Goal: Information Seeking & Learning: Learn about a topic

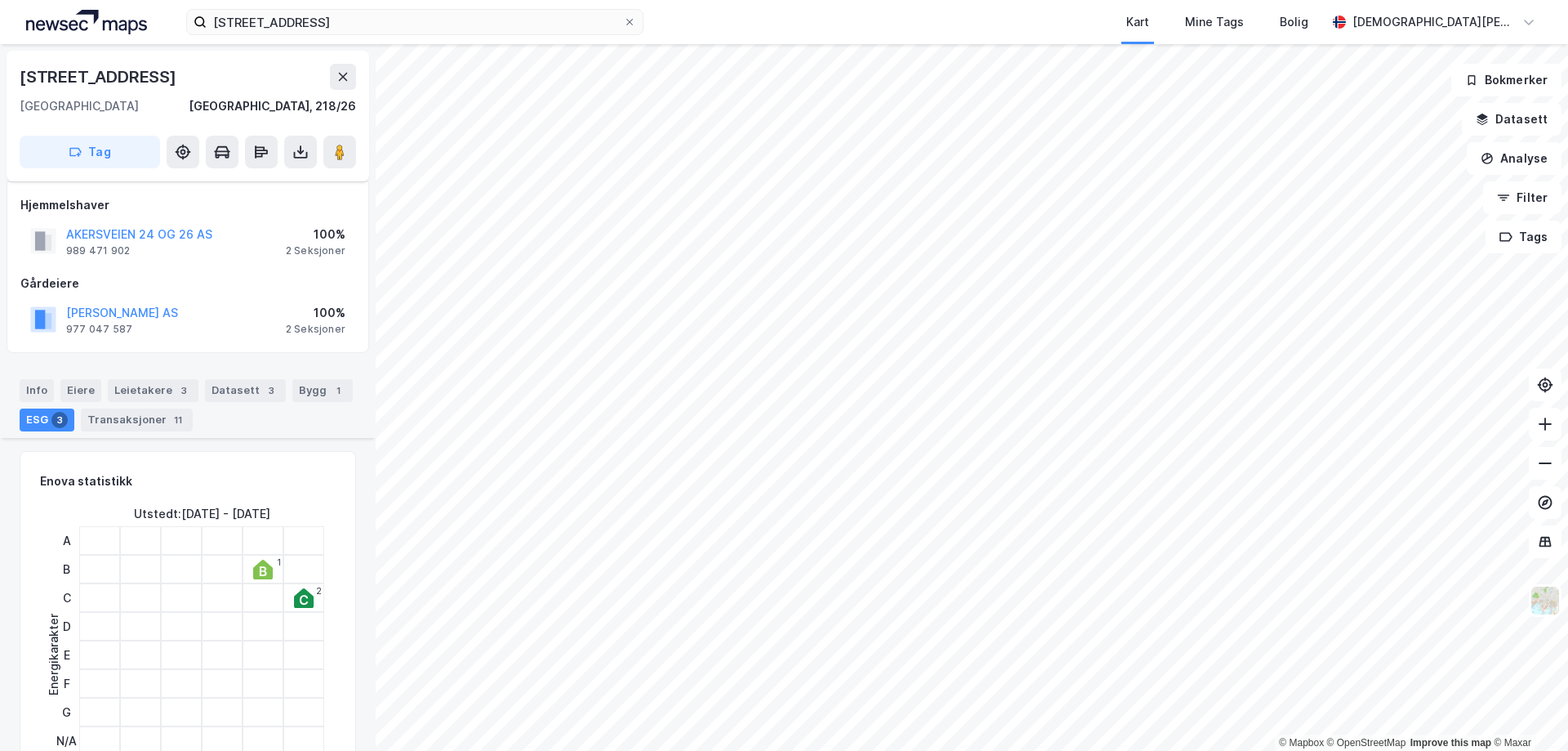
scroll to position [378, 0]
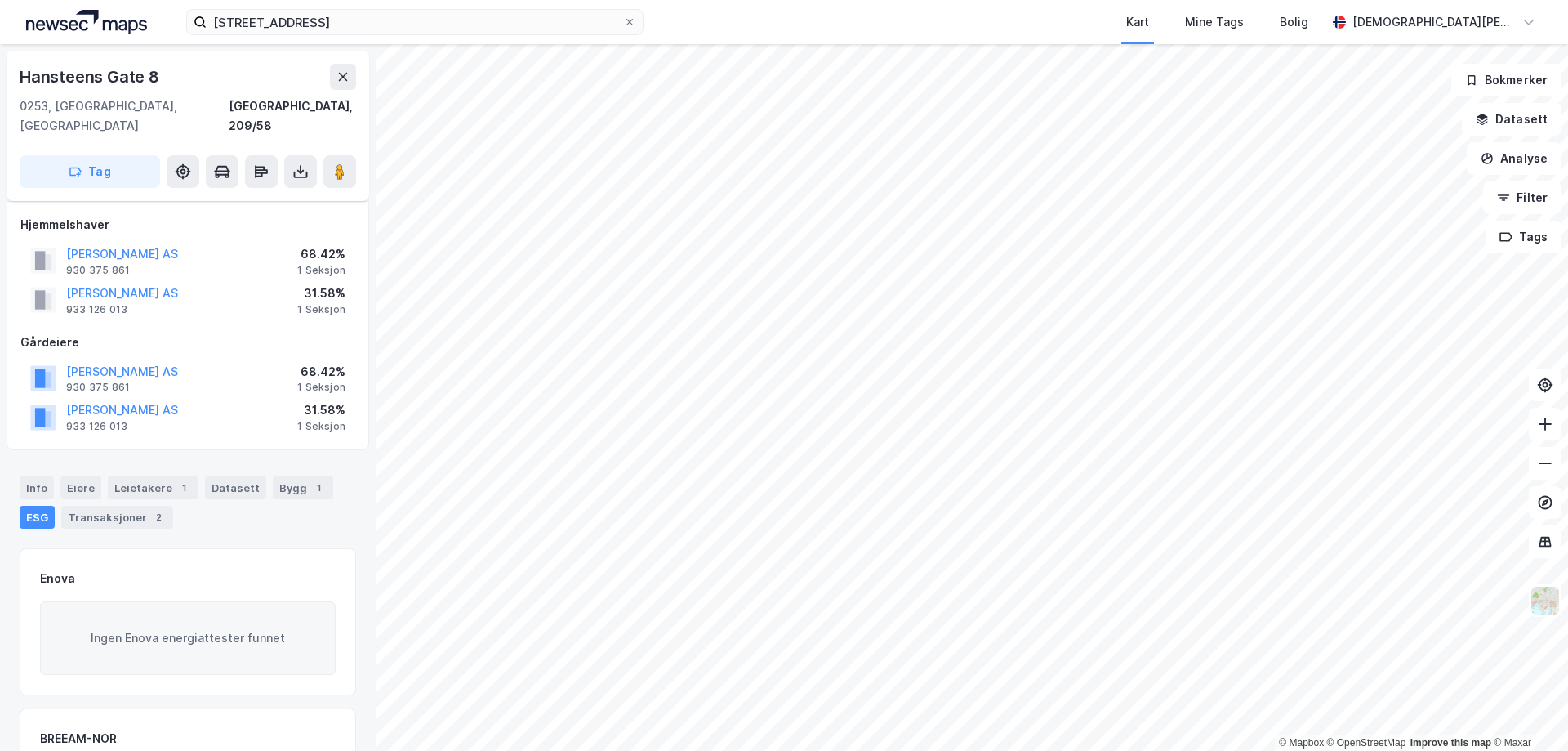
scroll to position [304, 0]
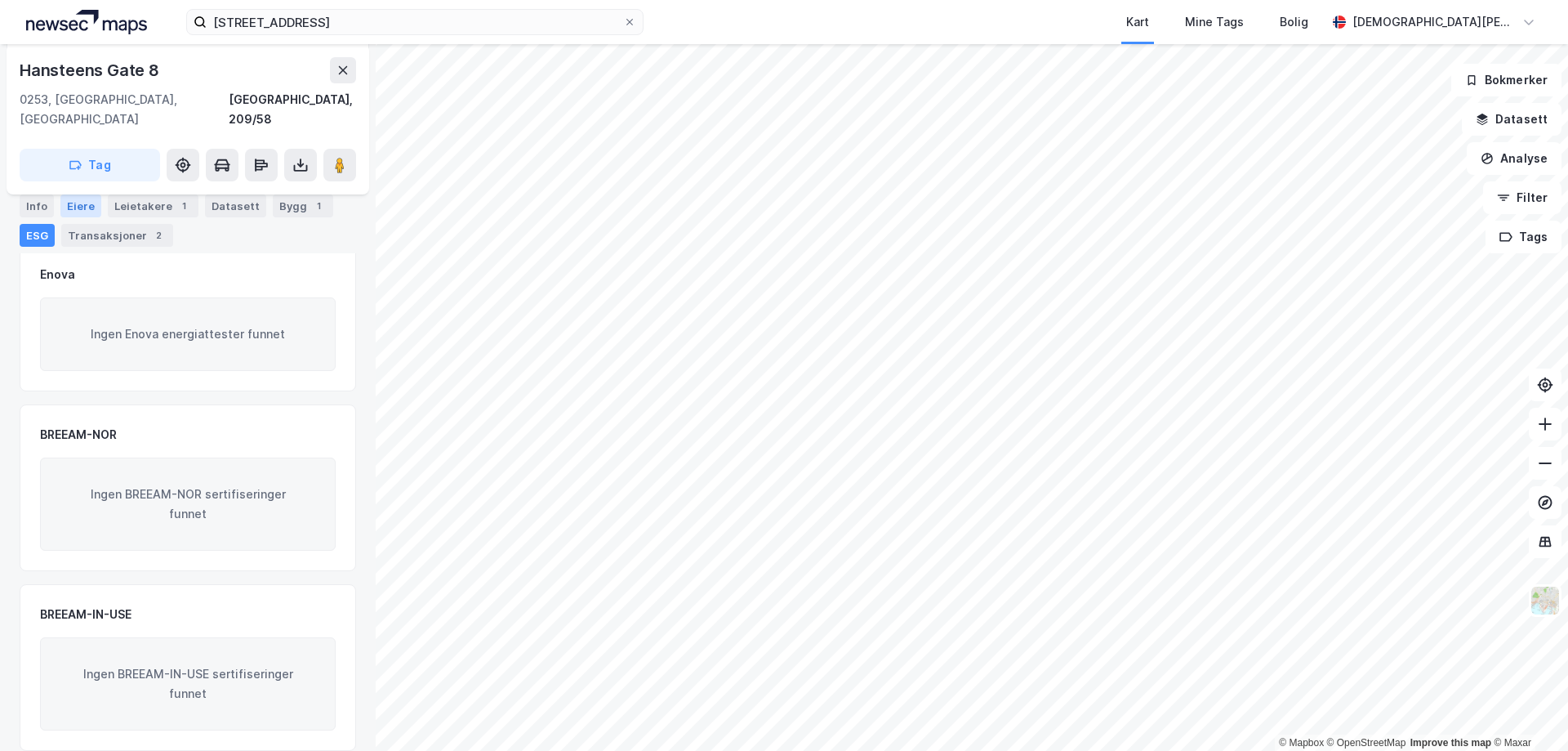
click at [61, 200] on div "Eiere" at bounding box center [81, 205] width 41 height 23
